Goal: Book appointment/travel/reservation

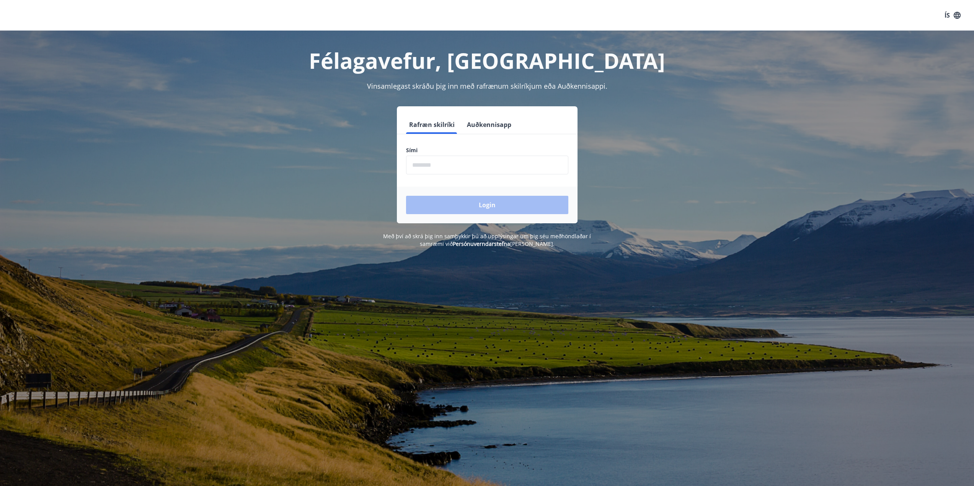
click at [519, 169] on input "phone" at bounding box center [487, 165] width 162 height 19
type input "********"
click at [459, 203] on button "Login" at bounding box center [487, 205] width 162 height 18
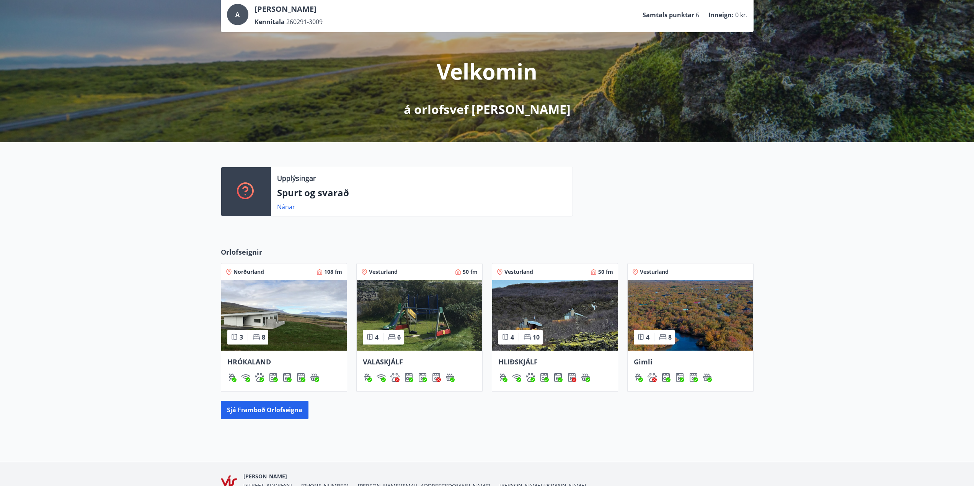
scroll to position [89, 0]
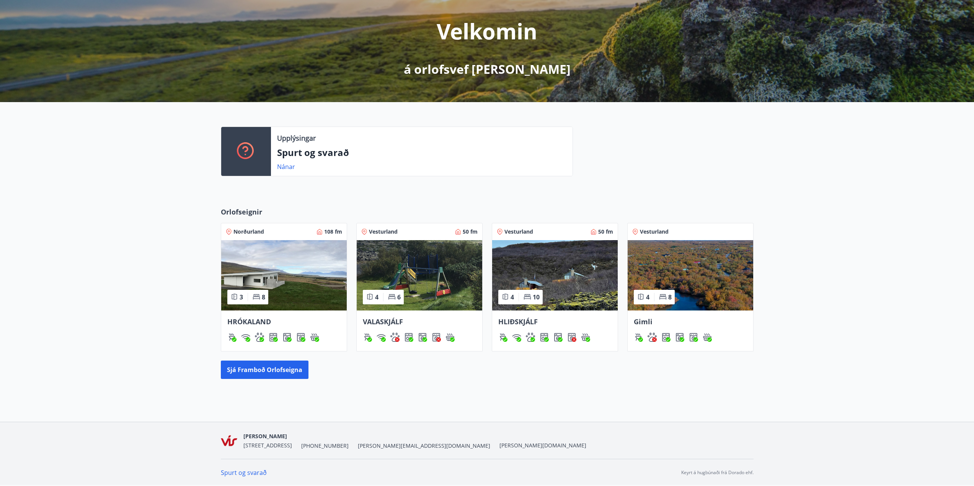
click at [713, 267] on img at bounding box center [689, 275] width 125 height 70
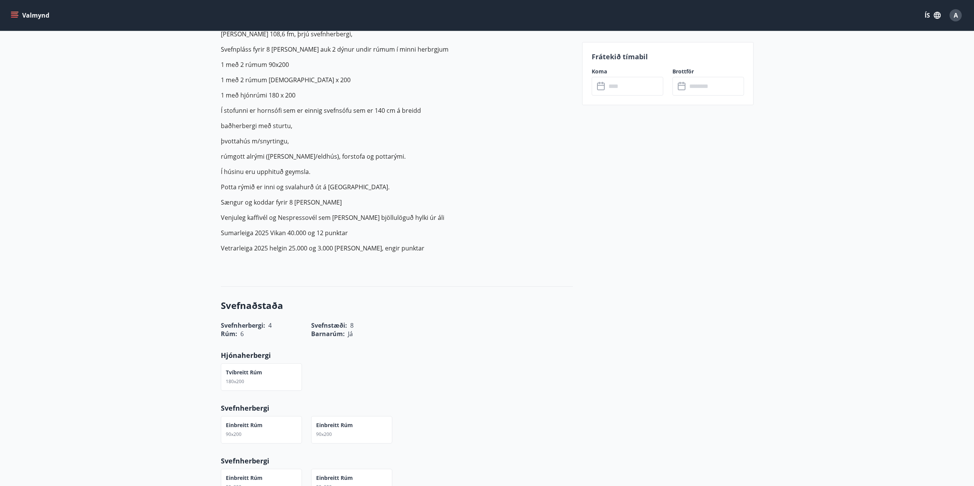
scroll to position [344, 0]
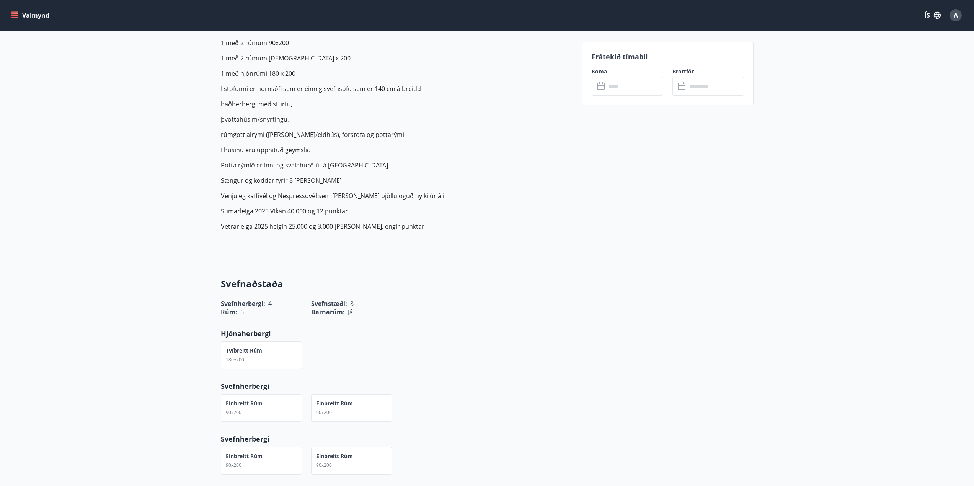
drag, startPoint x: 269, startPoint y: 194, endPoint x: 269, endPoint y: 190, distance: 4.2
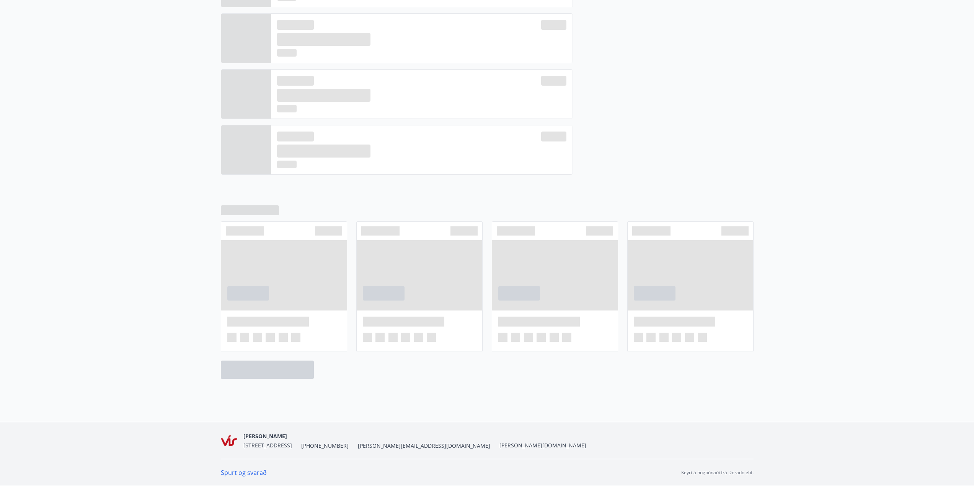
scroll to position [89, 0]
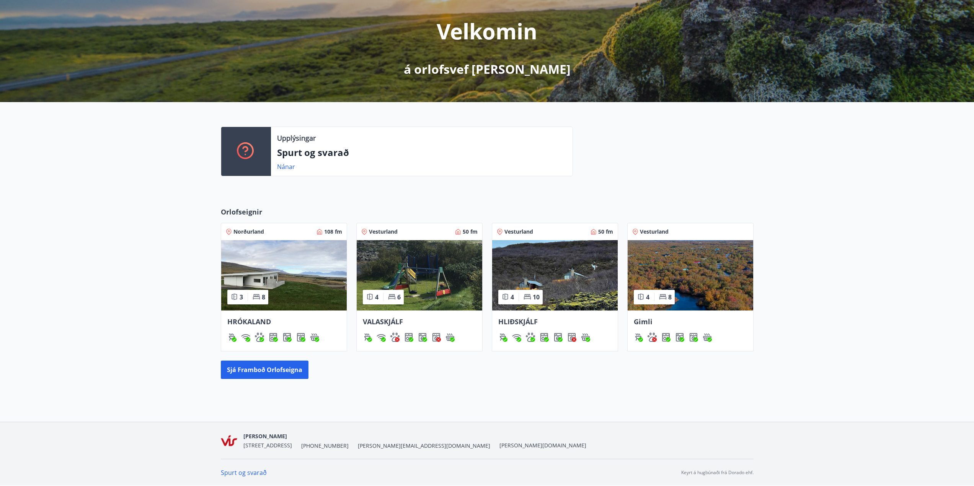
click at [440, 268] on img at bounding box center [419, 275] width 125 height 70
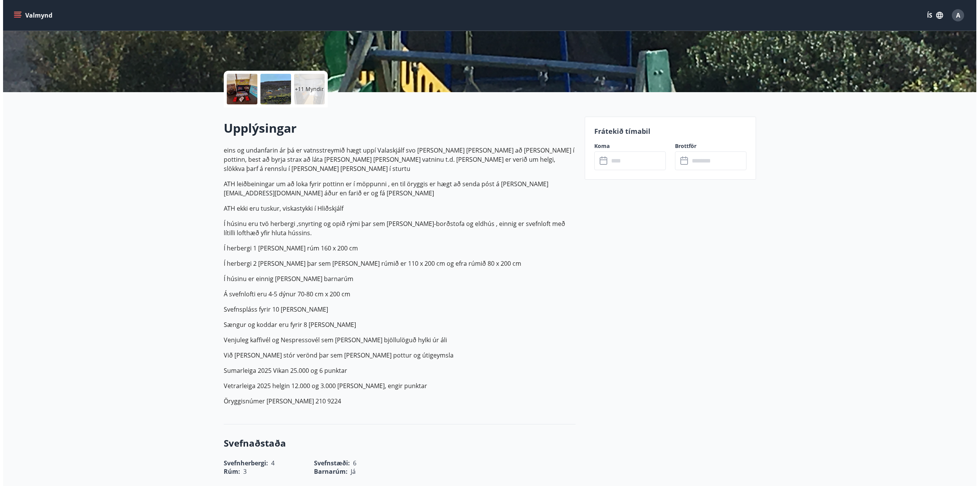
scroll to position [77, 0]
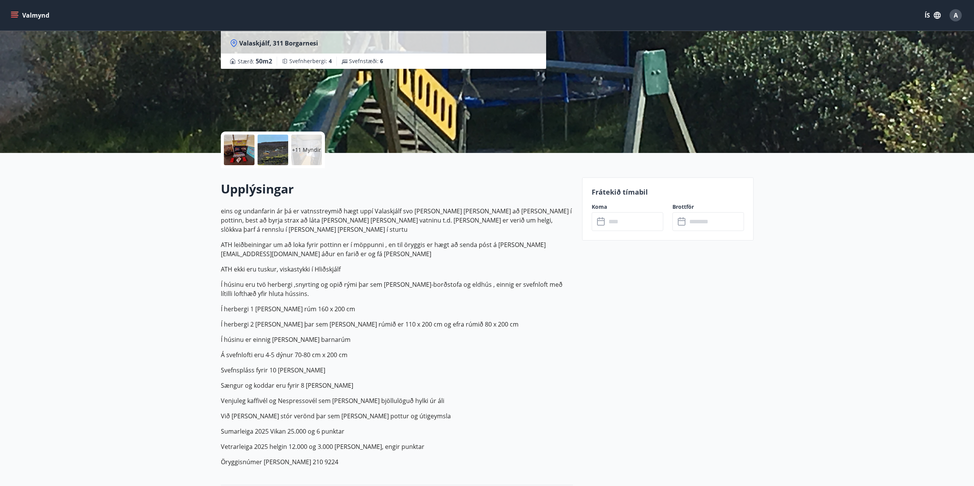
click at [228, 145] on div at bounding box center [239, 150] width 31 height 31
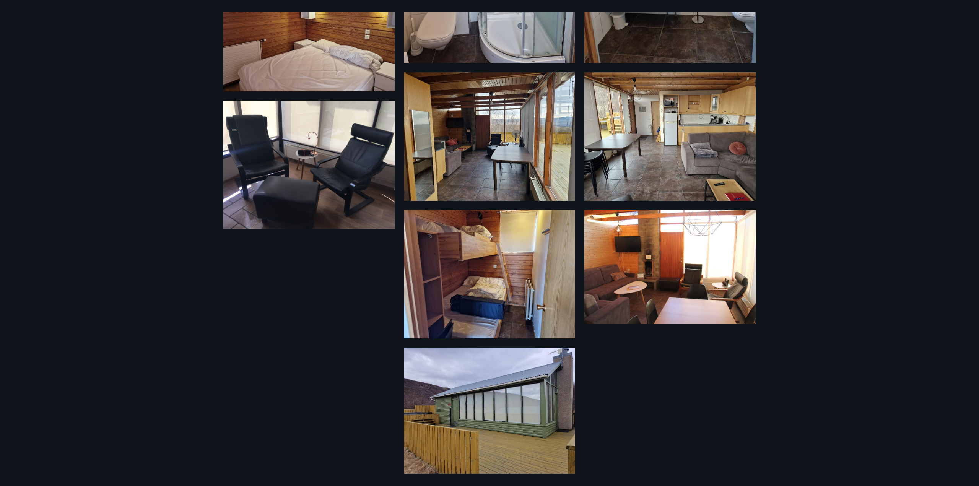
scroll to position [588, 0]
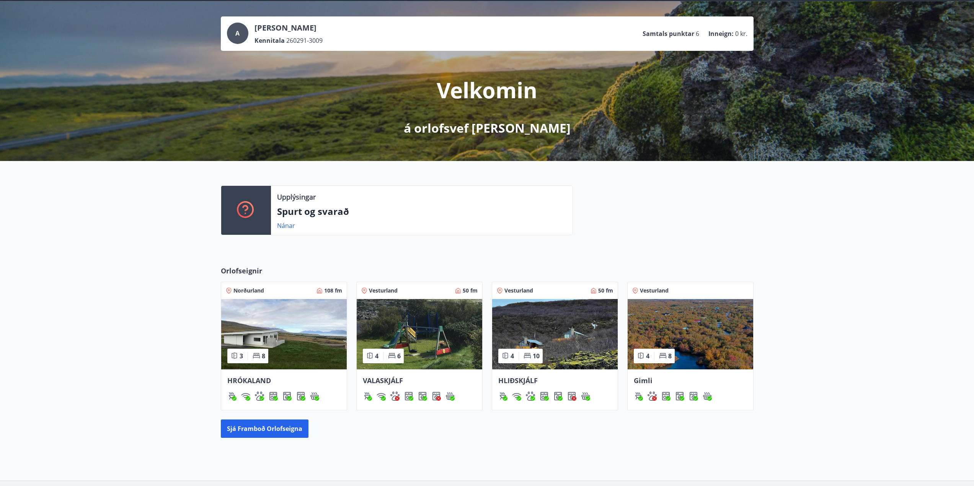
scroll to position [89, 0]
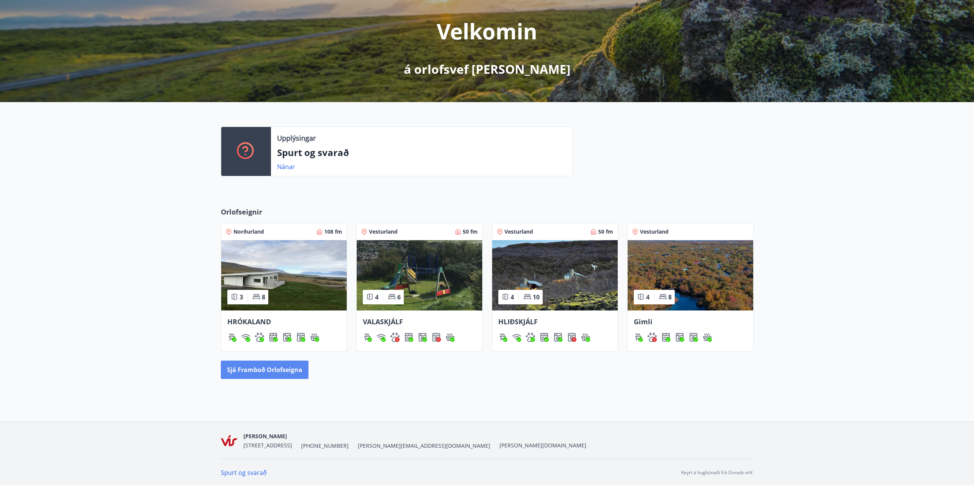
click at [260, 371] on button "Sjá framboð orlofseigna" at bounding box center [265, 370] width 88 height 18
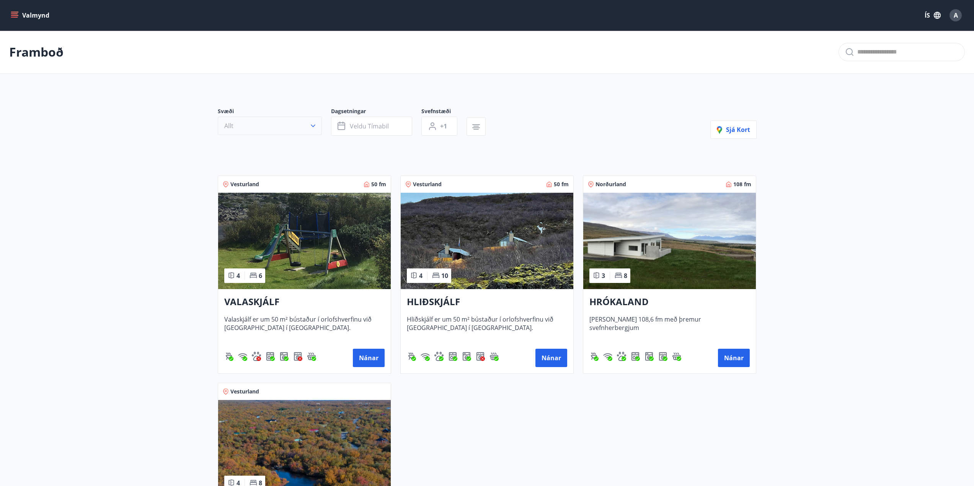
click at [278, 128] on button "Allt" at bounding box center [270, 126] width 104 height 18
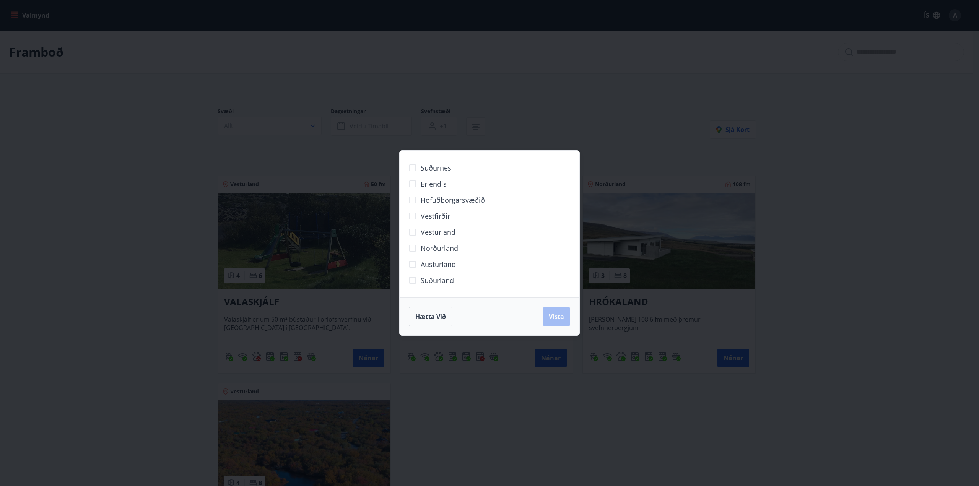
click at [104, 196] on div "Suðurnes Erlendis Höfuðborgarsvæðið Vestfirðir Vesturland Norðurland Austurland…" at bounding box center [489, 243] width 979 height 486
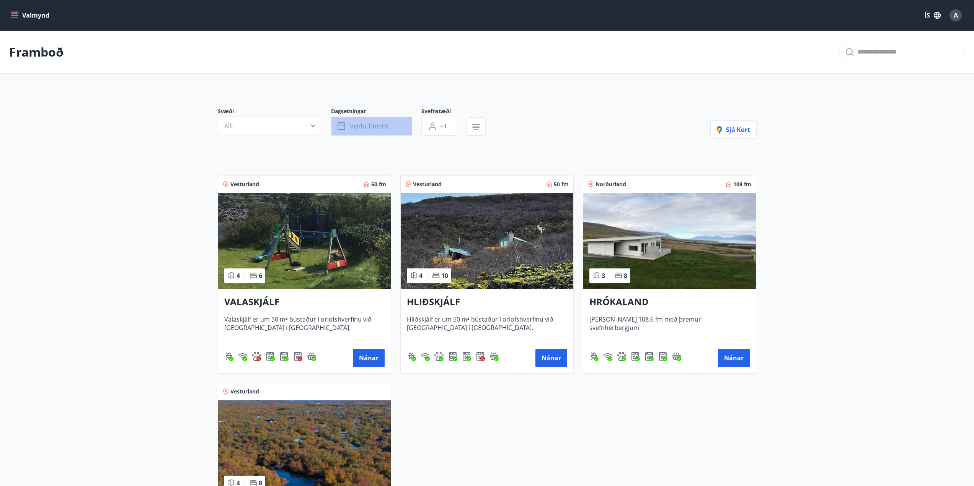
click at [374, 129] on span "Veldu tímabil" at bounding box center [369, 126] width 39 height 8
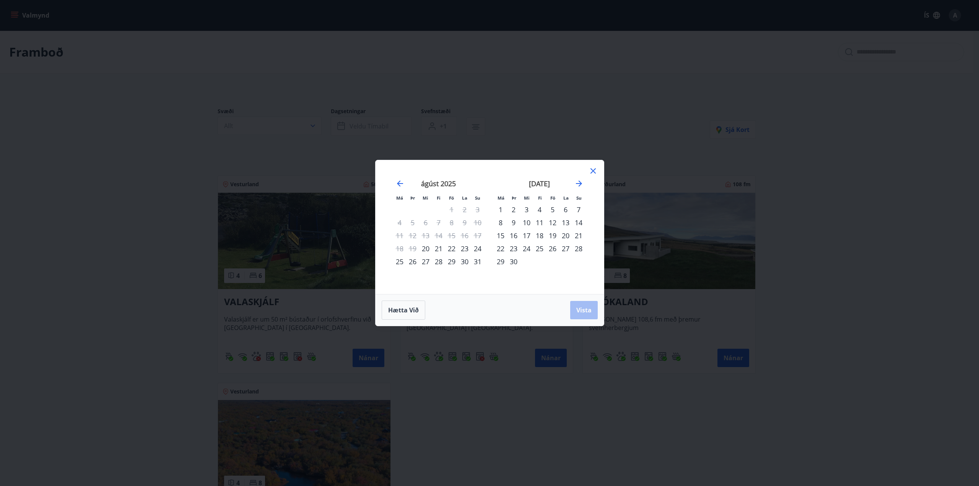
click at [544, 252] on div "25" at bounding box center [539, 248] width 13 height 13
click at [551, 249] on div "26" at bounding box center [552, 248] width 13 height 13
click at [546, 249] on div "26" at bounding box center [552, 248] width 13 height 13
click at [542, 248] on div "25" at bounding box center [539, 248] width 13 height 13
click at [513, 261] on div "30" at bounding box center [513, 261] width 13 height 13
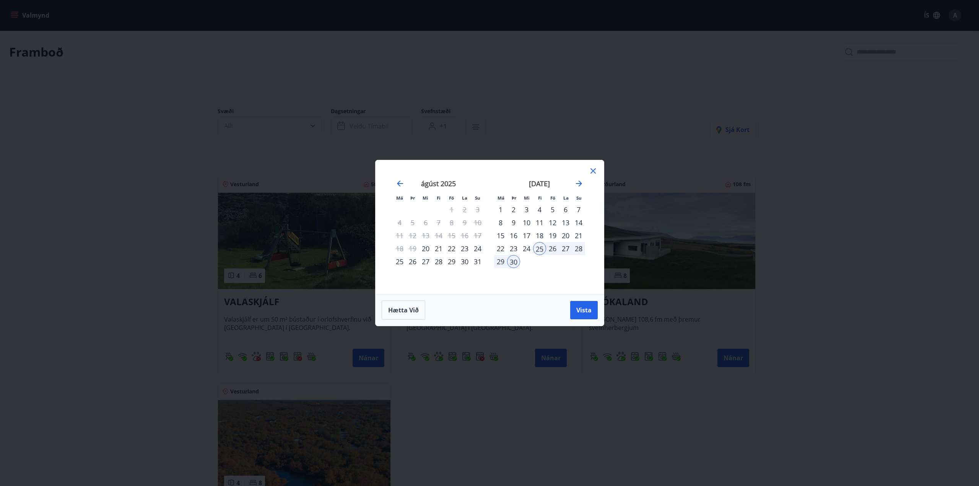
click at [552, 249] on div "26" at bounding box center [552, 248] width 13 height 13
click at [504, 263] on div "29" at bounding box center [500, 261] width 13 height 13
click at [576, 305] on button "Vista" at bounding box center [584, 310] width 28 height 18
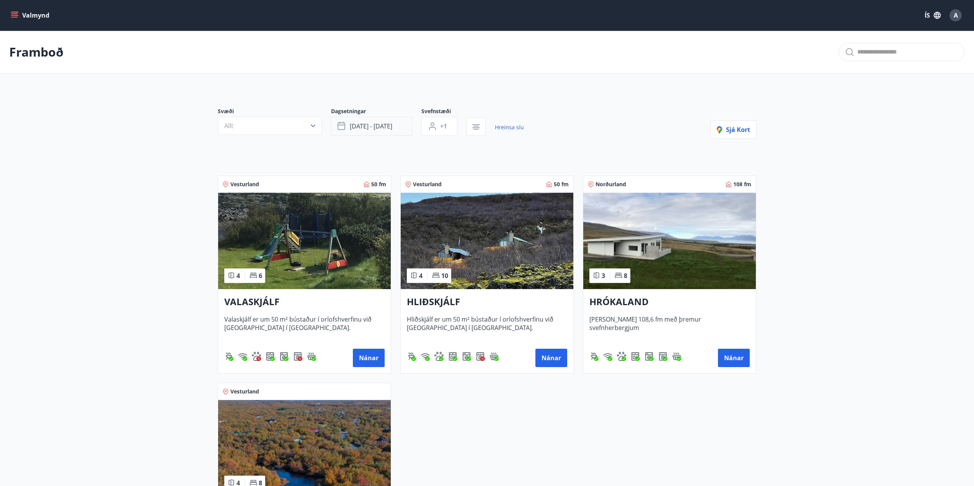
click at [371, 122] on span "sep 26 - sep 29" at bounding box center [371, 126] width 42 height 8
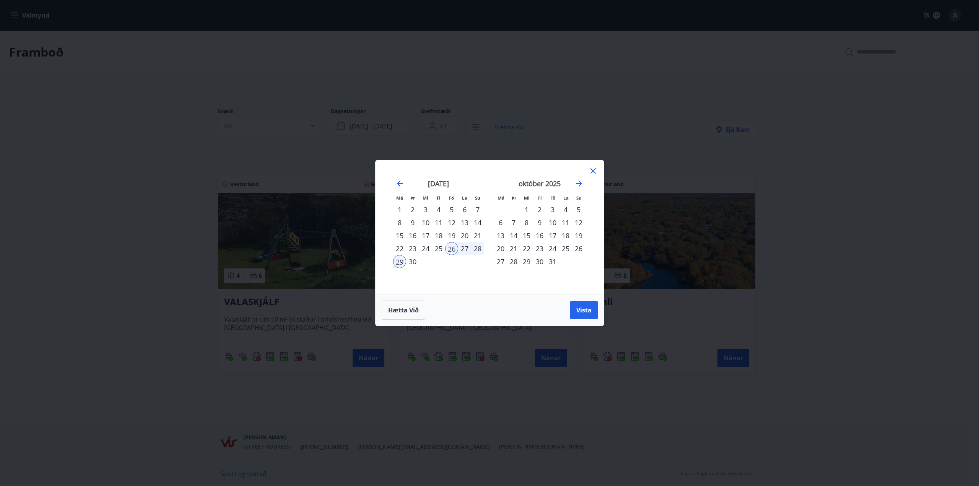
click at [451, 223] on div "12" at bounding box center [451, 222] width 13 height 13
click at [451, 237] on div "19" at bounding box center [451, 235] width 13 height 13
click at [411, 238] on div "16" at bounding box center [412, 235] width 13 height 13
click at [454, 208] on div "5" at bounding box center [451, 209] width 13 height 13
click at [402, 221] on div "8" at bounding box center [399, 222] width 13 height 13
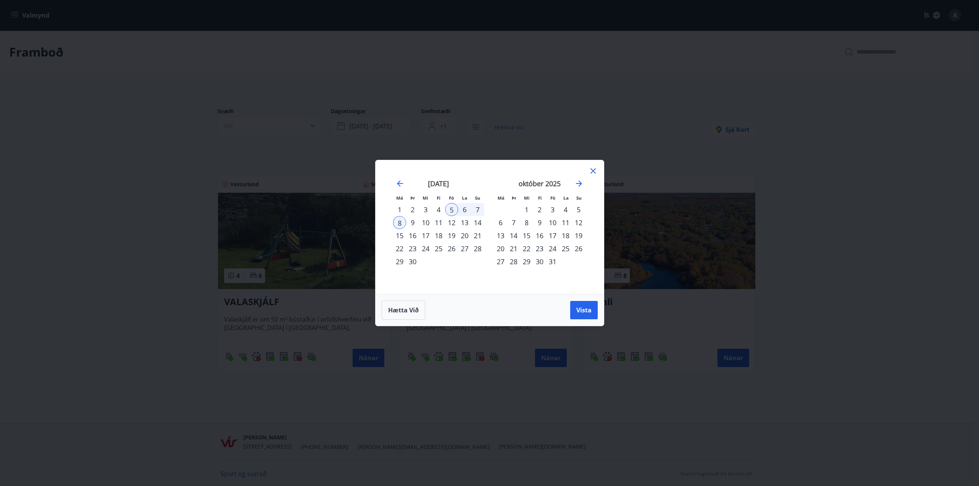
drag, startPoint x: 571, startPoint y: 303, endPoint x: 554, endPoint y: 304, distance: 17.3
click at [571, 304] on button "Vista" at bounding box center [584, 310] width 28 height 18
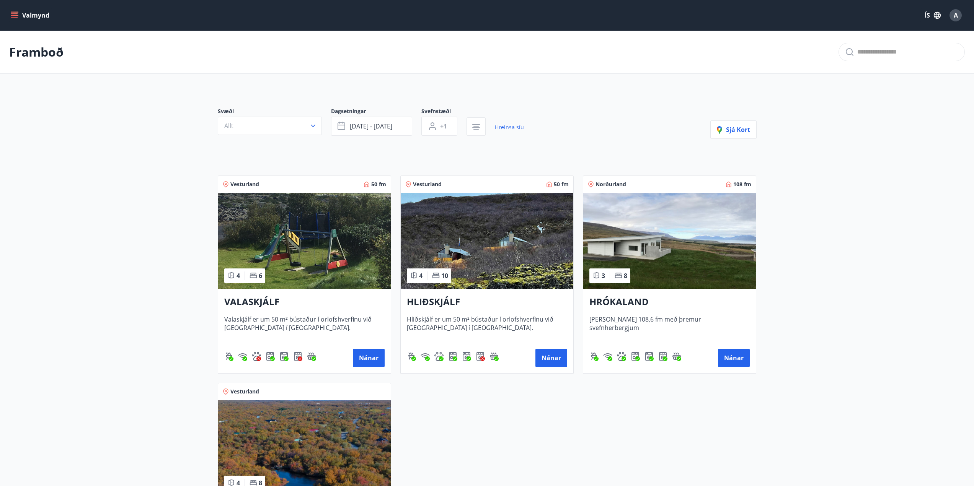
scroll to position [196, 0]
